Goal: Navigation & Orientation: Find specific page/section

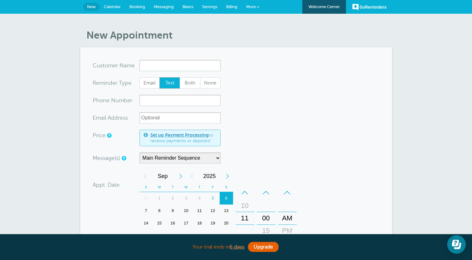
click at [166, 7] on span "Messaging" at bounding box center [164, 6] width 20 height 5
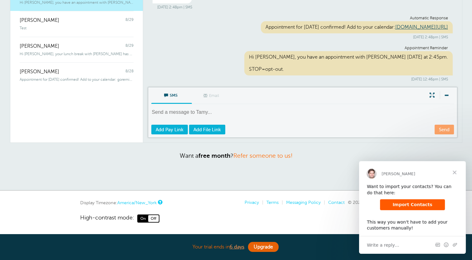
click at [455, 171] on span "Close" at bounding box center [454, 172] width 22 height 22
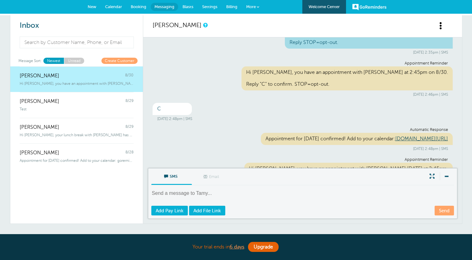
scroll to position [103, 0]
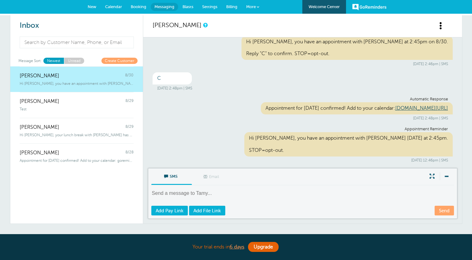
click at [117, 3] on link "Calendar" at bounding box center [114, 7] width 26 height 14
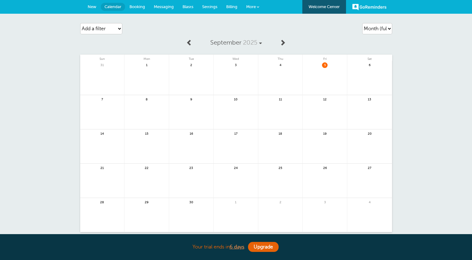
click at [231, 7] on span "Billing" at bounding box center [231, 6] width 11 height 5
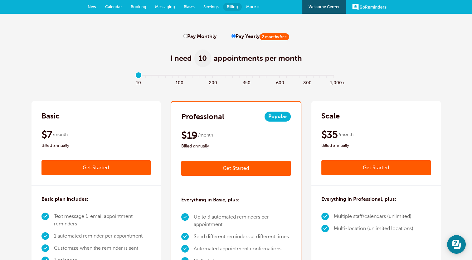
click at [92, 7] on span "New" at bounding box center [92, 6] width 9 height 5
